Goal: Navigation & Orientation: Find specific page/section

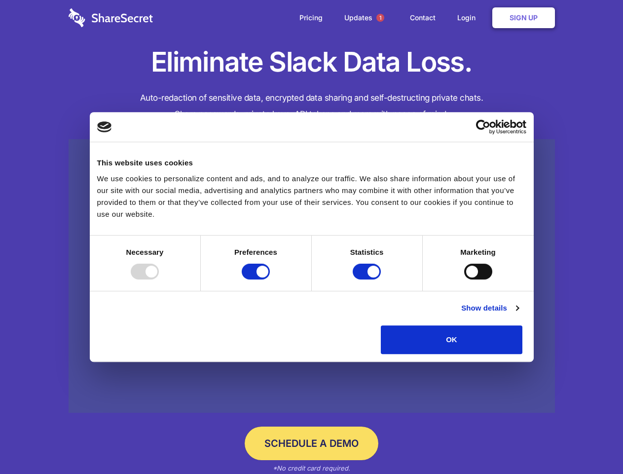
click at [159, 279] on div at bounding box center [145, 272] width 28 height 16
click at [270, 279] on input "Preferences" at bounding box center [256, 272] width 28 height 16
checkbox input "false"
click at [368, 279] on input "Statistics" at bounding box center [367, 272] width 28 height 16
checkbox input "false"
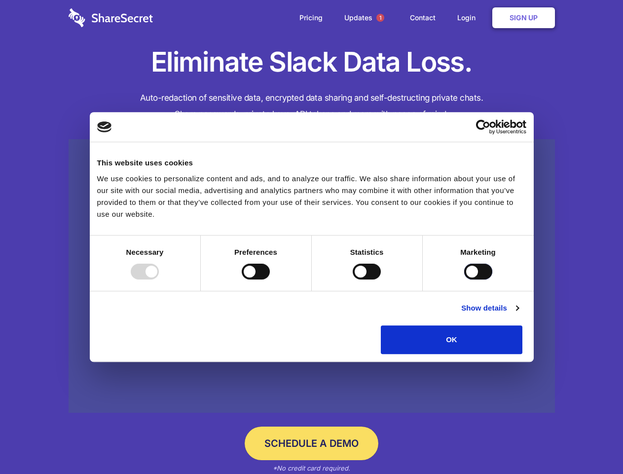
click at [464, 279] on input "Marketing" at bounding box center [478, 272] width 28 height 16
checkbox input "true"
click at [519, 314] on link "Show details" at bounding box center [489, 308] width 57 height 12
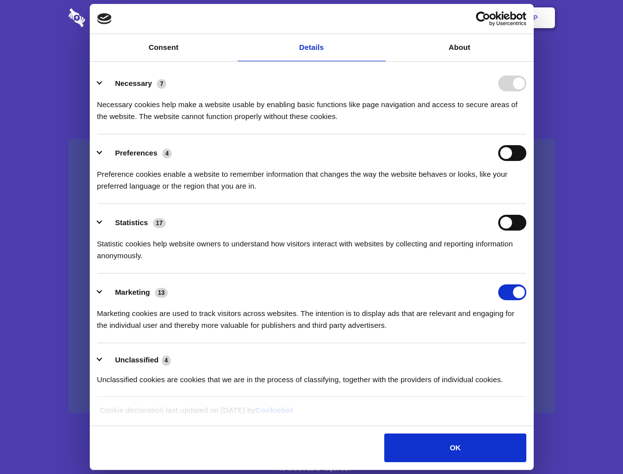
click at [527, 134] on li "Necessary 7 Necessary cookies help make a website usable by enabling basic func…" at bounding box center [311, 100] width 429 height 70
click at [380, 18] on span "1" at bounding box center [381, 18] width 8 height 8
